Goal: Task Accomplishment & Management: Manage account settings

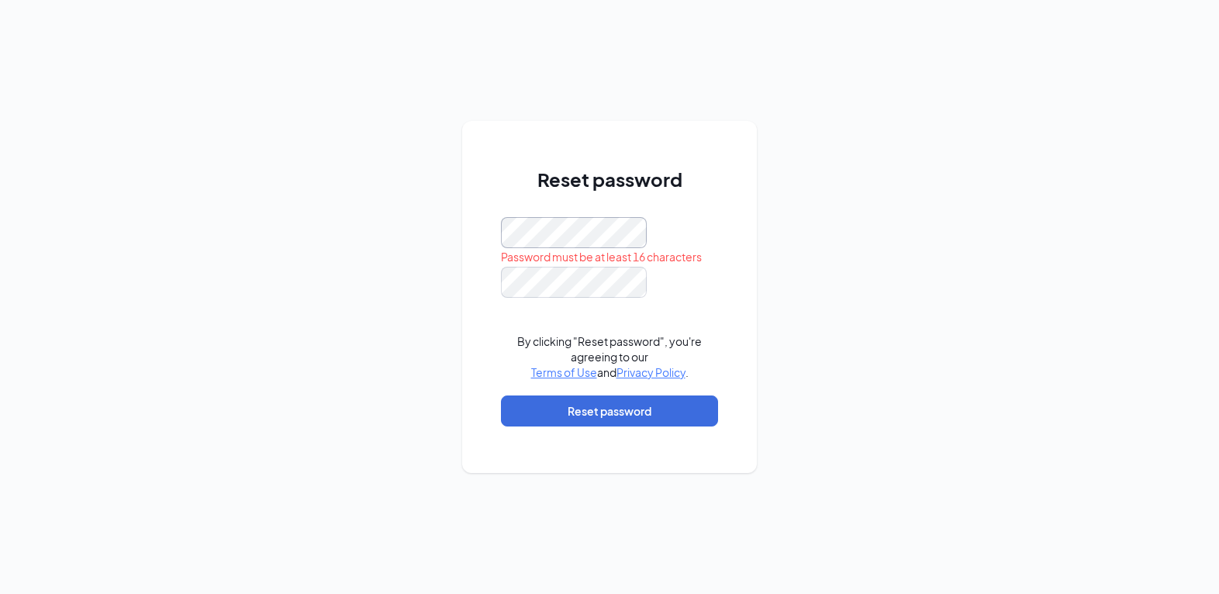
click at [168, 264] on div "Reset password Password must be at least 16 characters By clicking "Reset passw…" at bounding box center [609, 297] width 1219 height 594
click at [860, 169] on div "Reset password Passwords do not match By clicking "Reset password", you're agre…" at bounding box center [609, 297] width 1219 height 594
click at [330, 258] on div "Reset password Passwords do not match By clicking "Reset password", you're agre…" at bounding box center [609, 297] width 1219 height 594
click at [791, 181] on div "Reset password Passwords do not match By clicking "Reset password", you're agre…" at bounding box center [609, 297] width 1219 height 594
click at [246, 333] on div "Reset password Passwords do not match By clicking "Reset password", you're agre…" at bounding box center [609, 297] width 1219 height 594
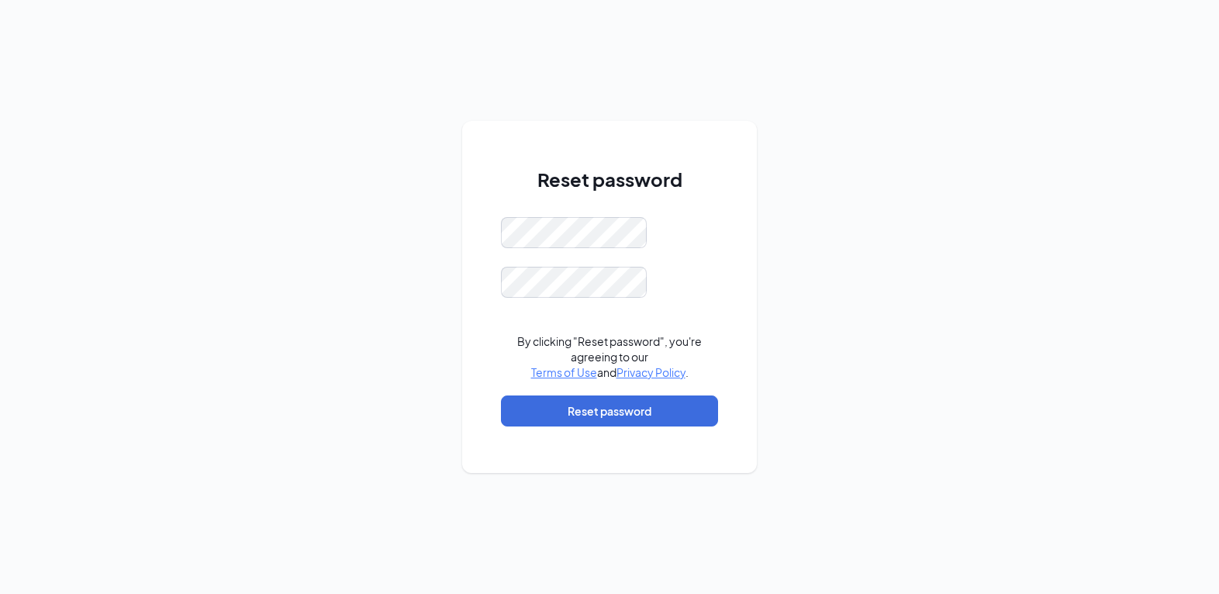
click at [688, 228] on div at bounding box center [609, 232] width 217 height 31
click at [567, 412] on button "Reset password" at bounding box center [609, 411] width 217 height 31
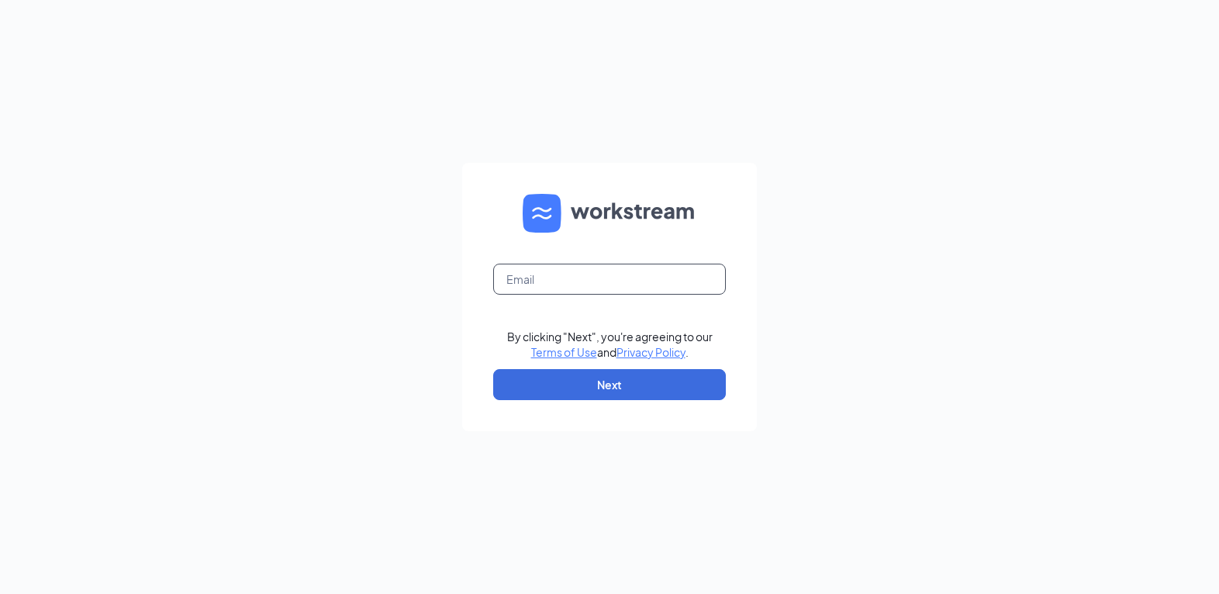
click at [582, 275] on input "text" at bounding box center [609, 279] width 233 height 31
click at [885, 211] on div "By clicking "Next", you're agreeing to our Terms of Use and Privacy Policy . Ne…" at bounding box center [609, 297] width 1219 height 594
click at [942, 96] on div "Email field is required By clicking "Next", you're agreeing to our Terms of Use…" at bounding box center [609, 297] width 1219 height 594
